Goal: Navigation & Orientation: Find specific page/section

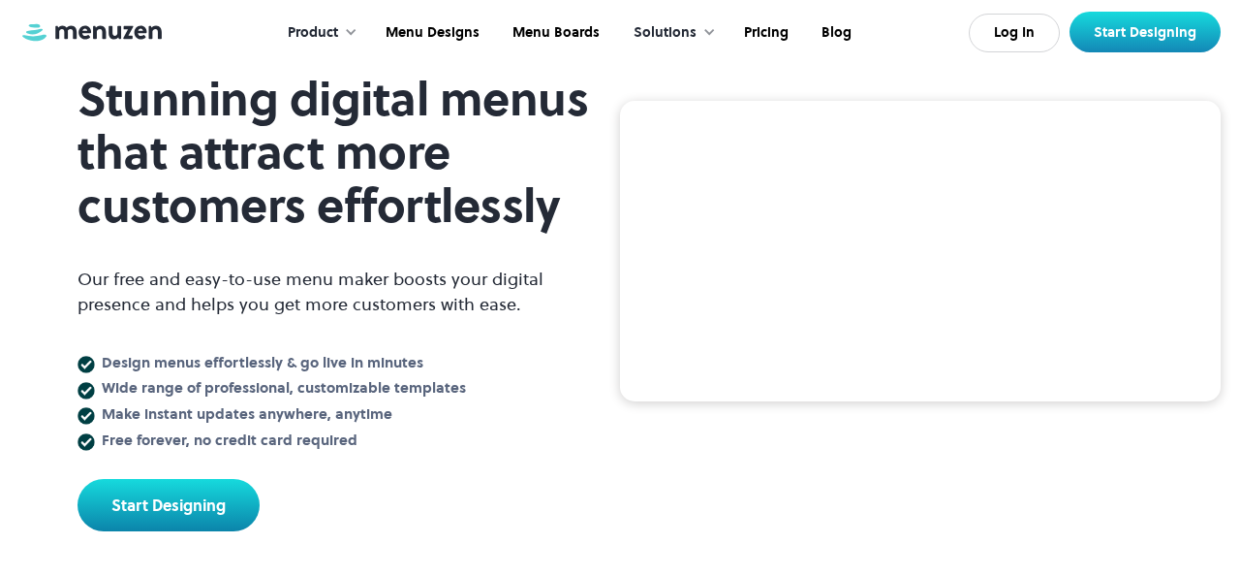
scroll to position [130, 0]
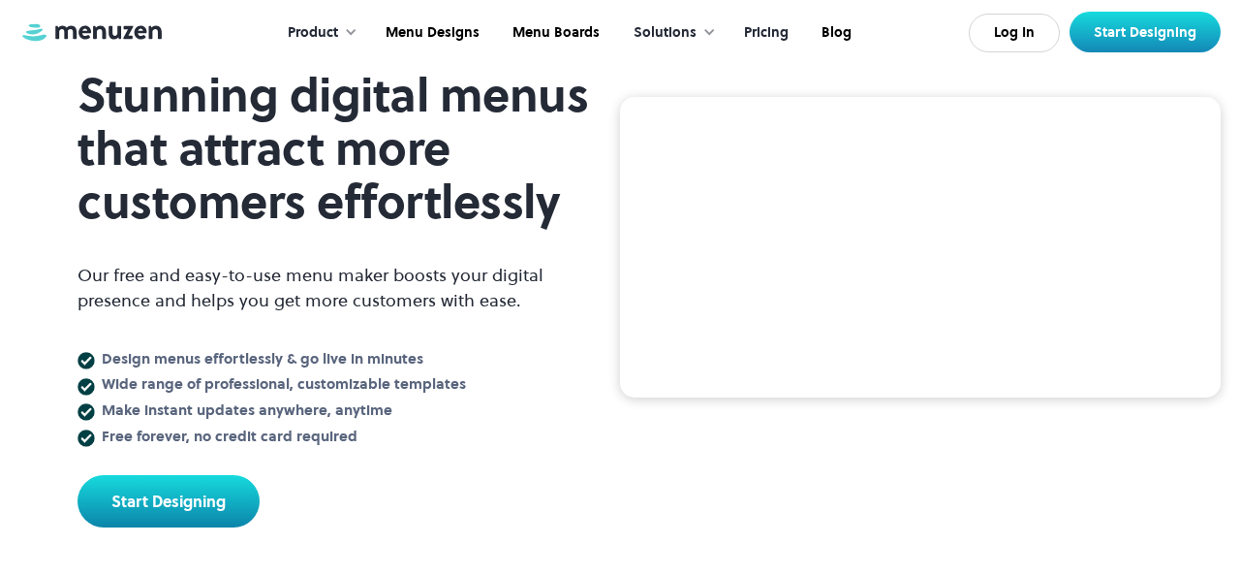
click at [766, 28] on link "Pricing" at bounding box center [765, 33] width 78 height 60
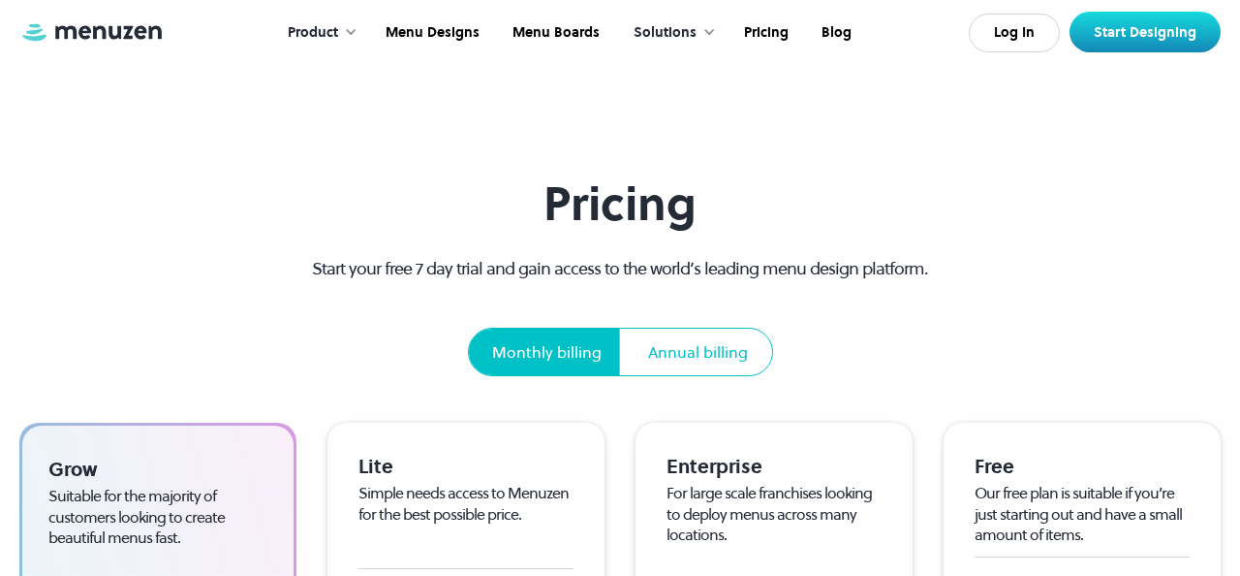
click at [337, 36] on div "Product" at bounding box center [313, 32] width 50 height 21
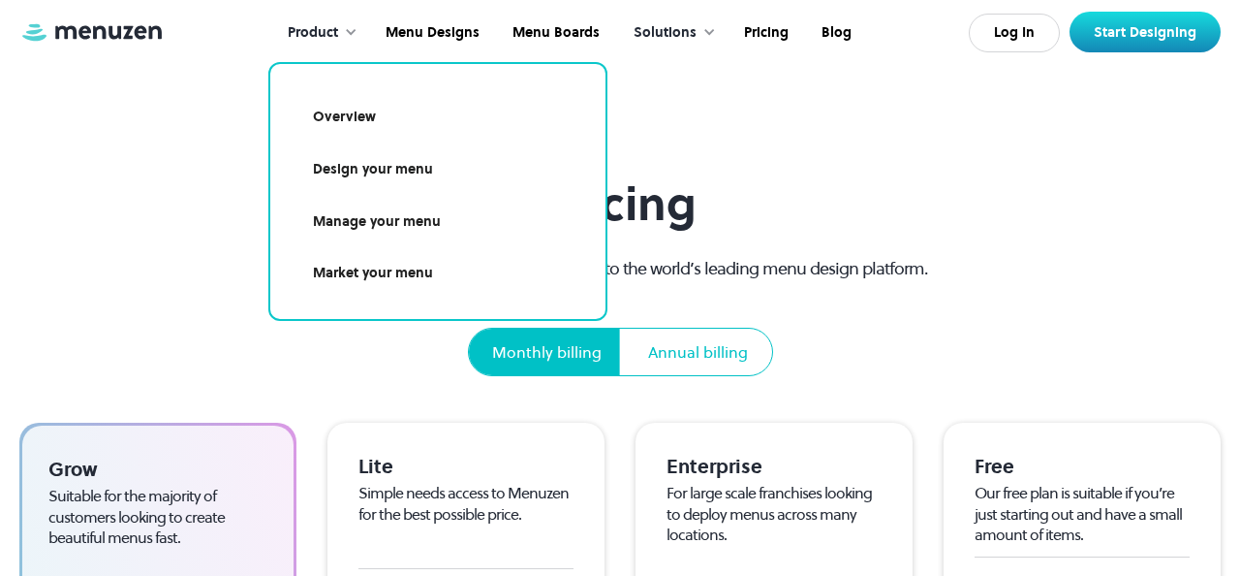
click at [408, 166] on link "Design your menu" at bounding box center [438, 169] width 289 height 45
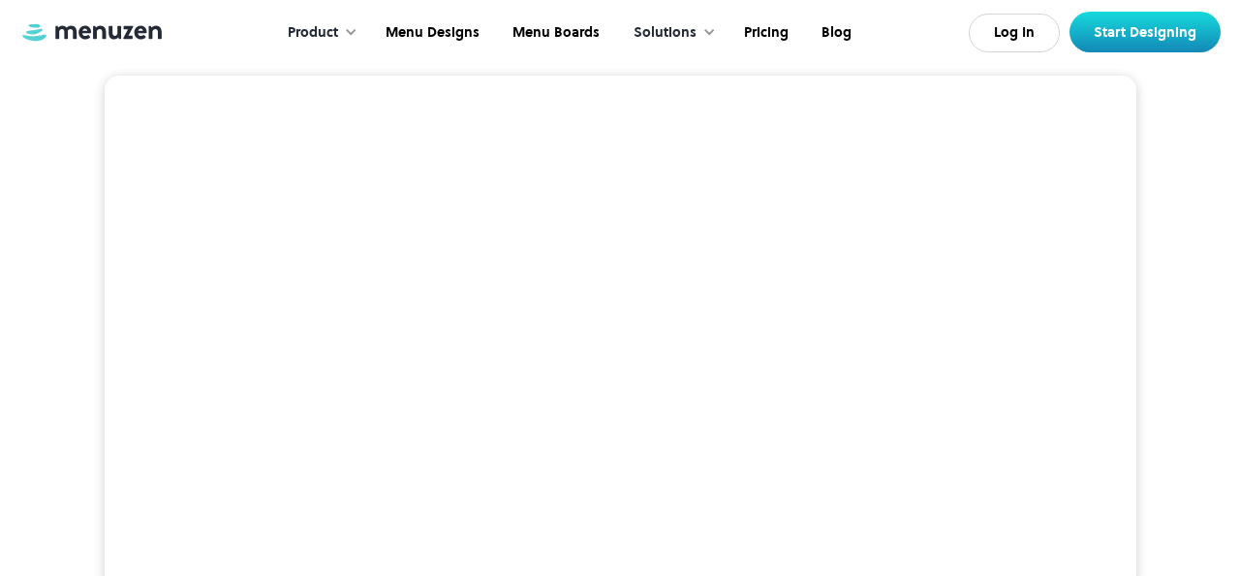
scroll to position [110, 0]
click at [343, 30] on div "Product" at bounding box center [317, 33] width 99 height 60
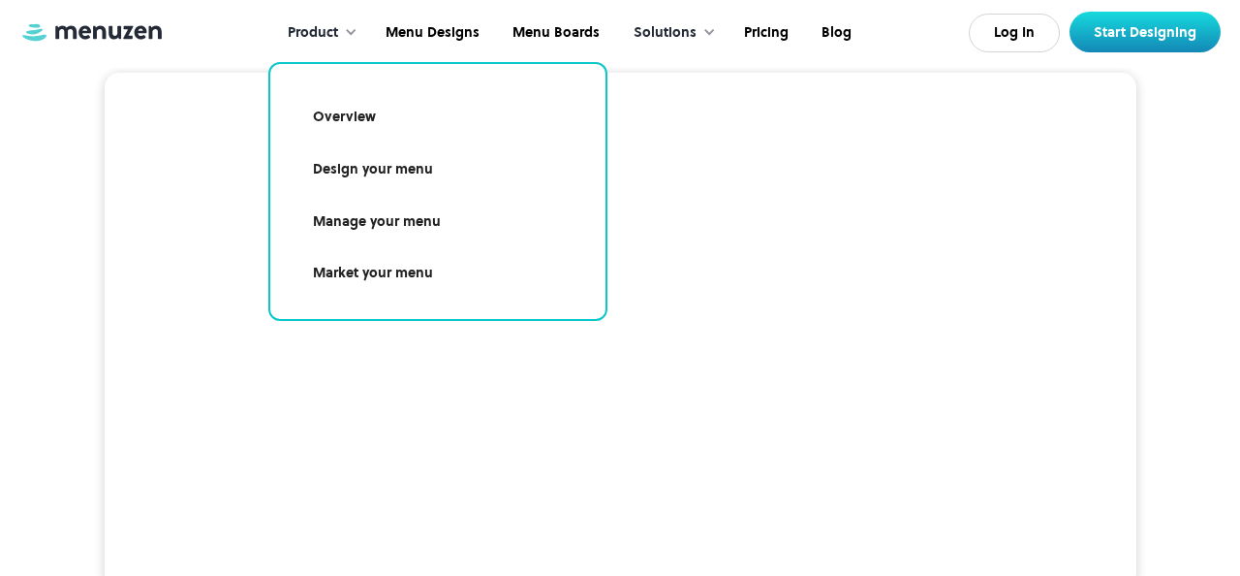
click at [399, 175] on link "Design your menu" at bounding box center [438, 169] width 289 height 45
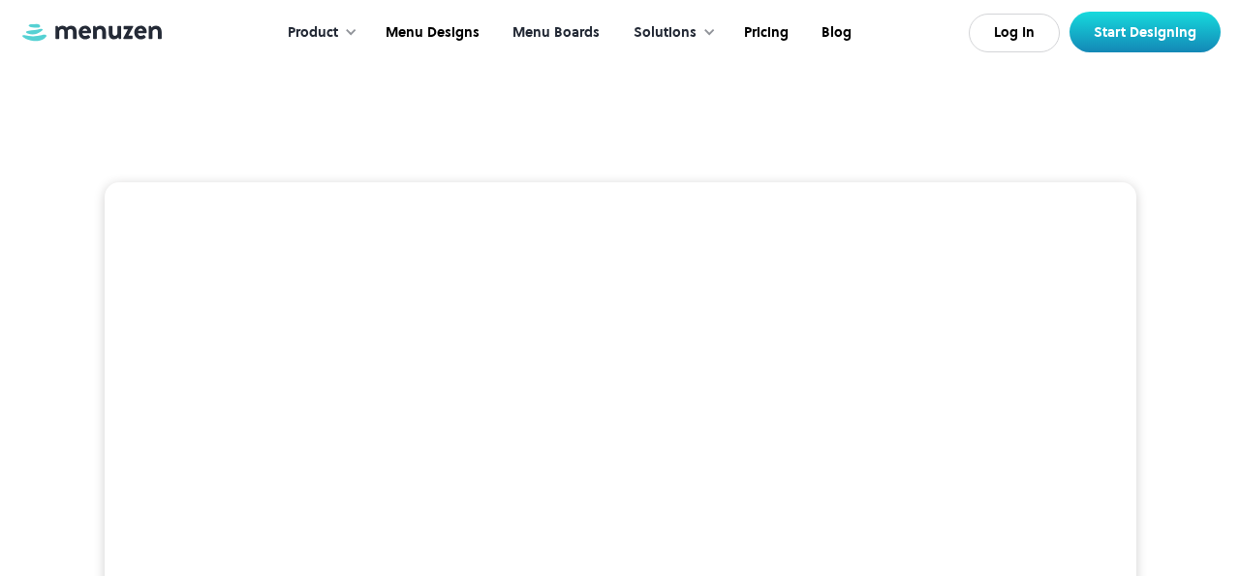
click at [547, 37] on link "Menu Boards" at bounding box center [554, 33] width 120 height 60
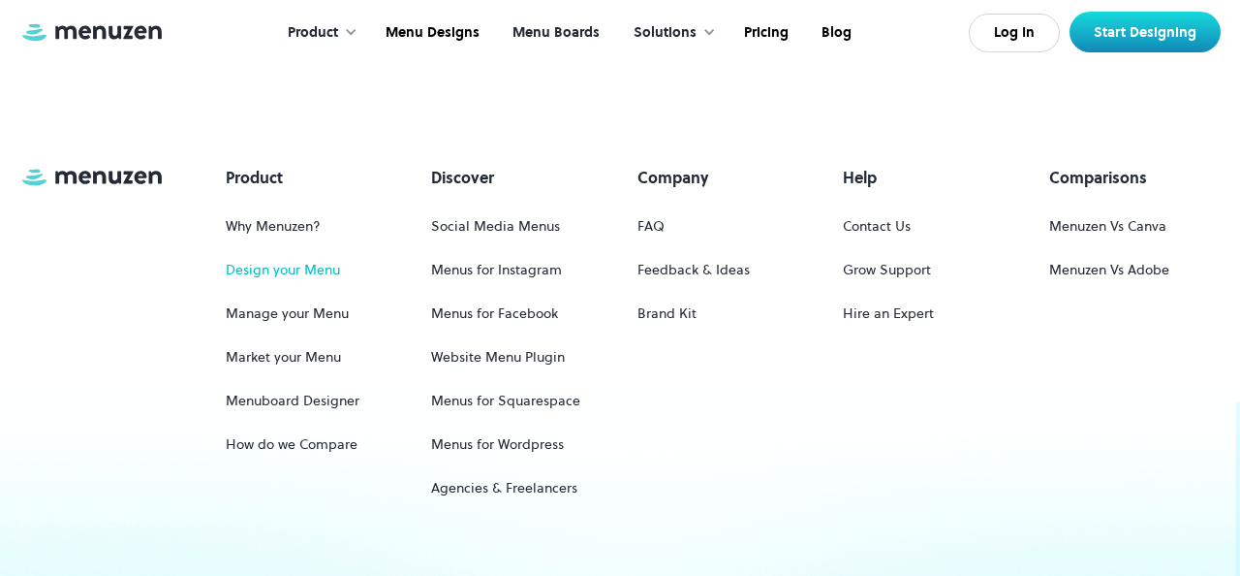
scroll to position [2706, 0]
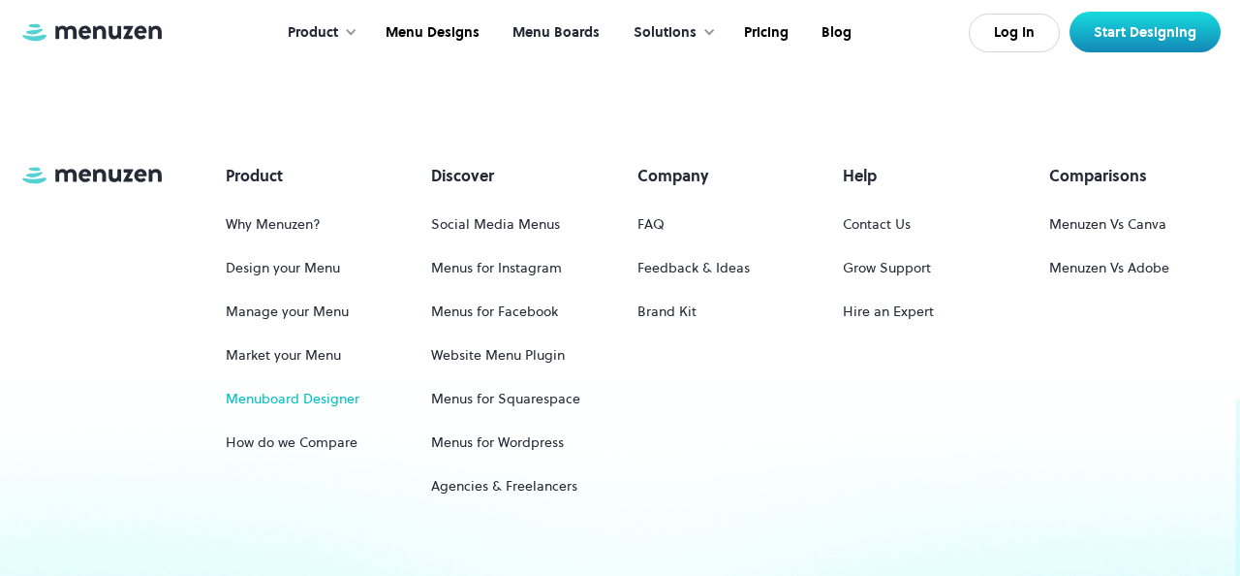
click at [327, 396] on link "Menuboard Designer" at bounding box center [293, 399] width 134 height 36
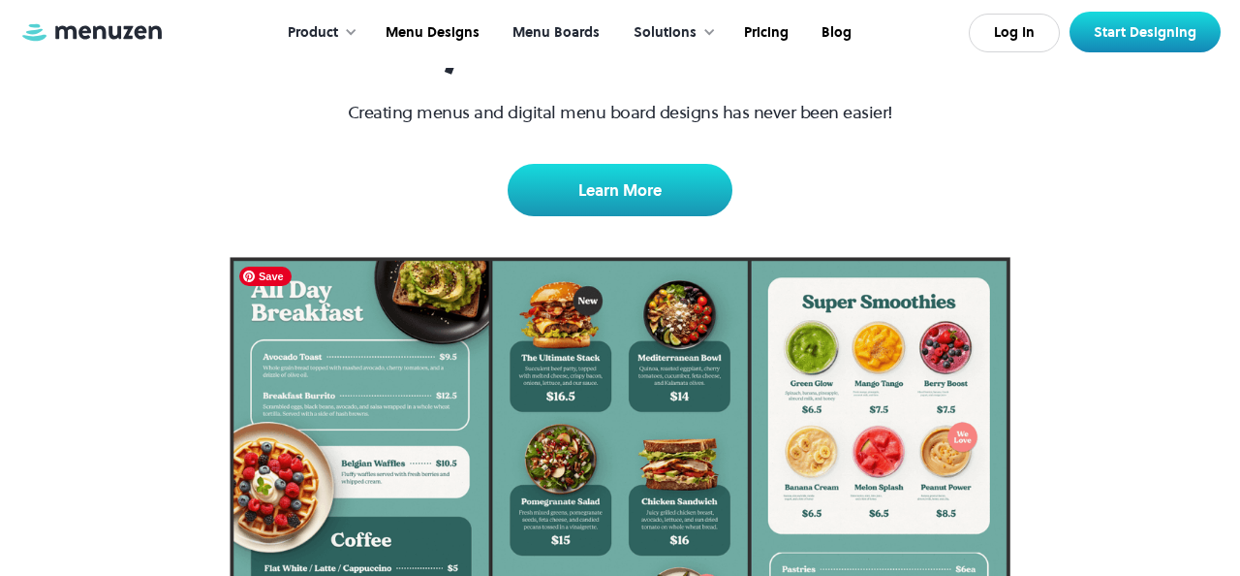
scroll to position [285, 0]
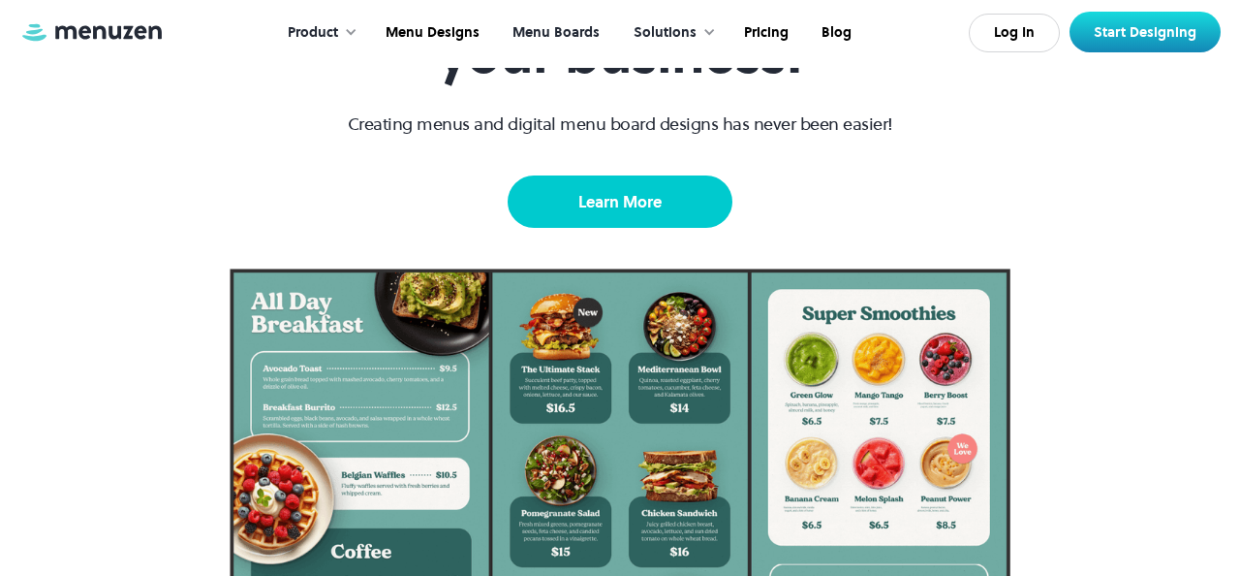
click at [631, 202] on link "Learn More" at bounding box center [620, 201] width 225 height 52
